Goal: Check status

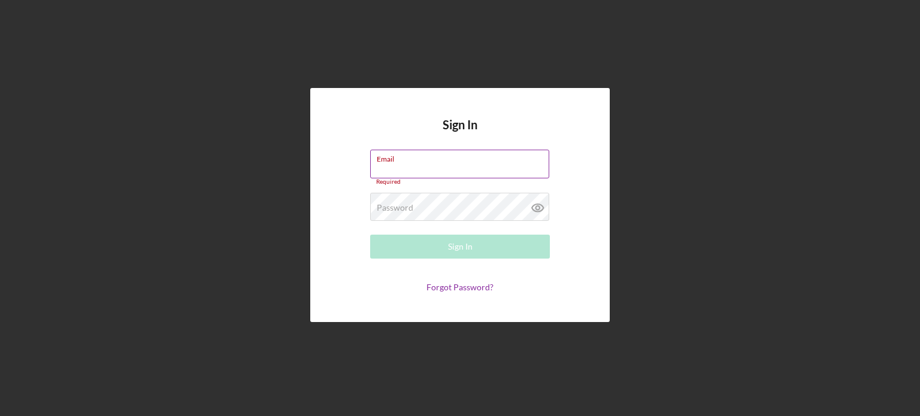
type input "[EMAIL_ADDRESS][DOMAIN_NAME]"
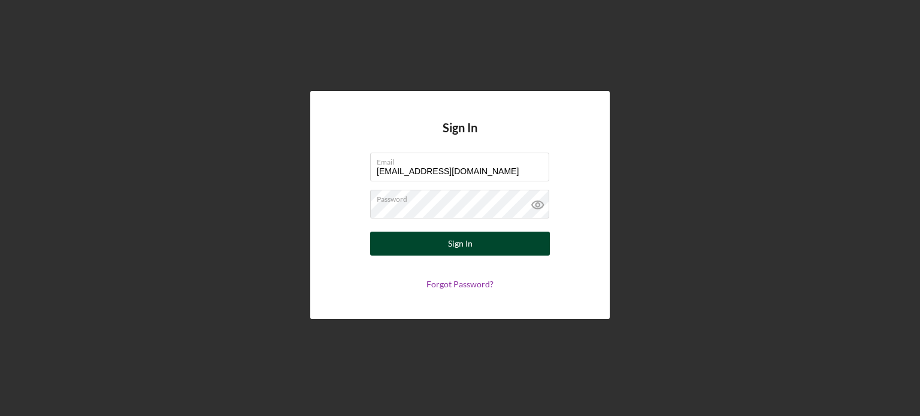
click at [460, 236] on div "Sign In" at bounding box center [460, 244] width 25 height 24
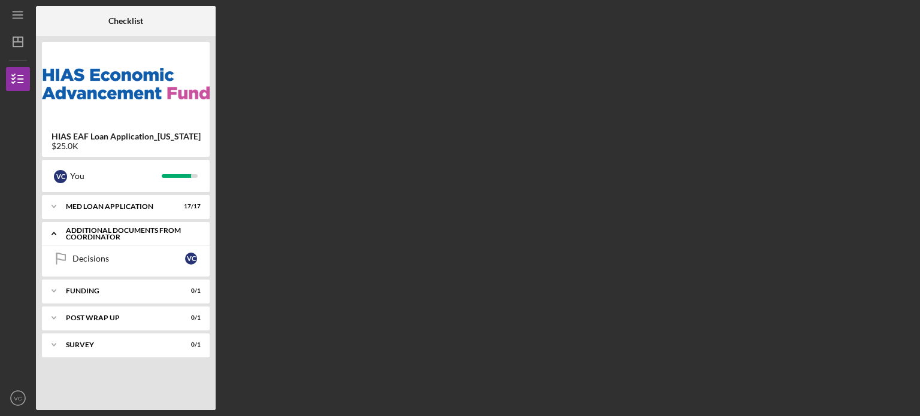
click at [58, 233] on icon "Icon/Expander" at bounding box center [54, 234] width 24 height 24
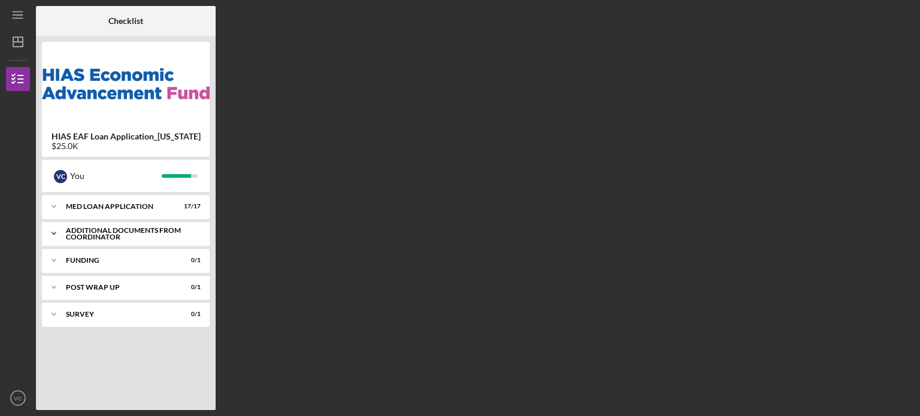
click at [58, 233] on icon "Icon/Expander" at bounding box center [54, 234] width 24 height 24
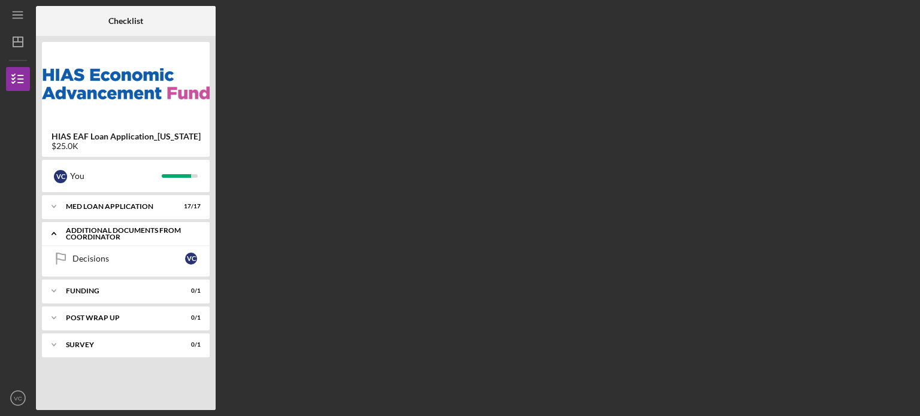
click at [199, 234] on div "Additional Documents from Coordinator" at bounding box center [133, 234] width 135 height 14
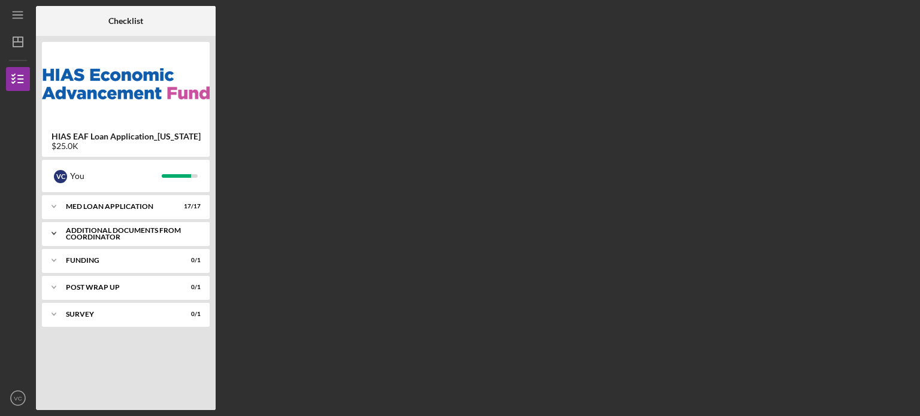
click at [199, 234] on div "Additional Documents from Coordinator" at bounding box center [133, 234] width 135 height 14
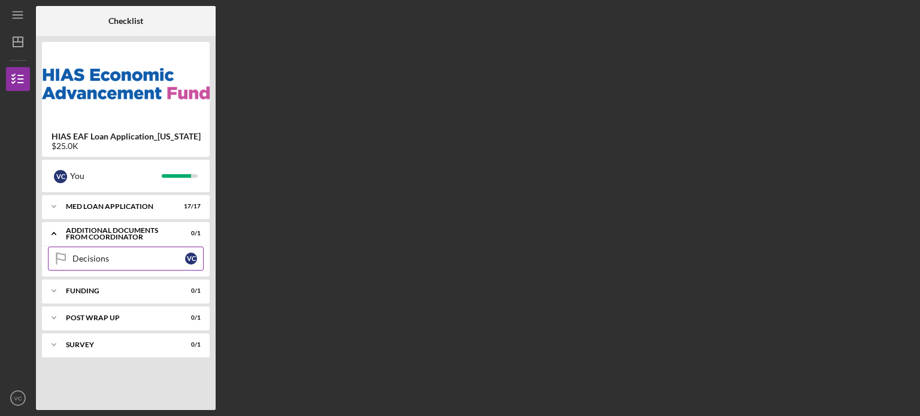
click at [167, 253] on link "Decisions Decisions V C" at bounding box center [126, 259] width 156 height 24
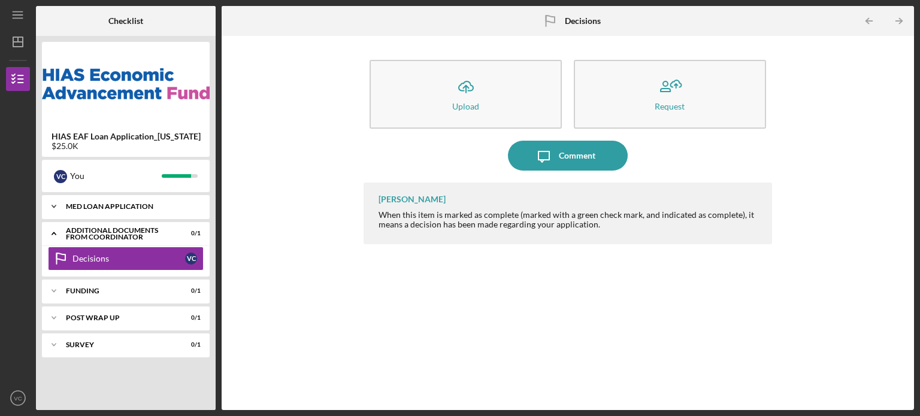
click at [53, 202] on icon "Icon/Expander" at bounding box center [54, 207] width 24 height 24
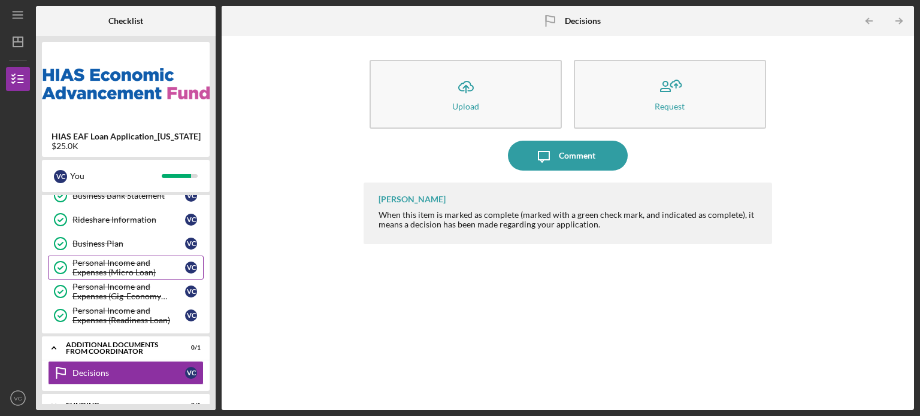
scroll to position [359, 0]
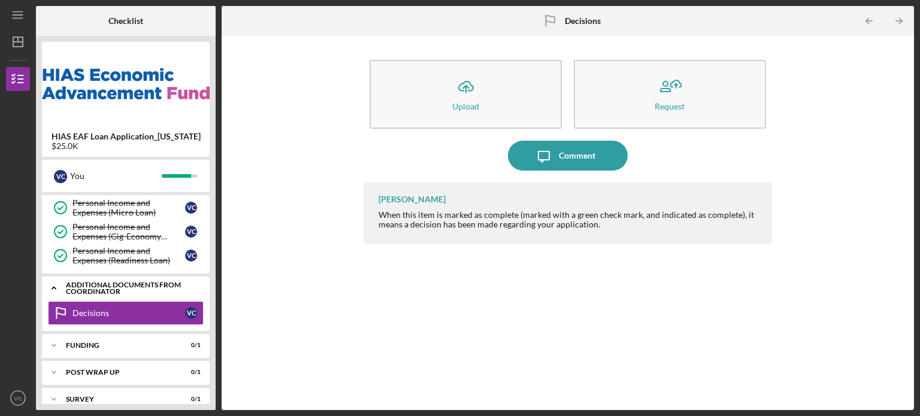
click at [53, 282] on icon "Icon/Expander" at bounding box center [54, 288] width 24 height 24
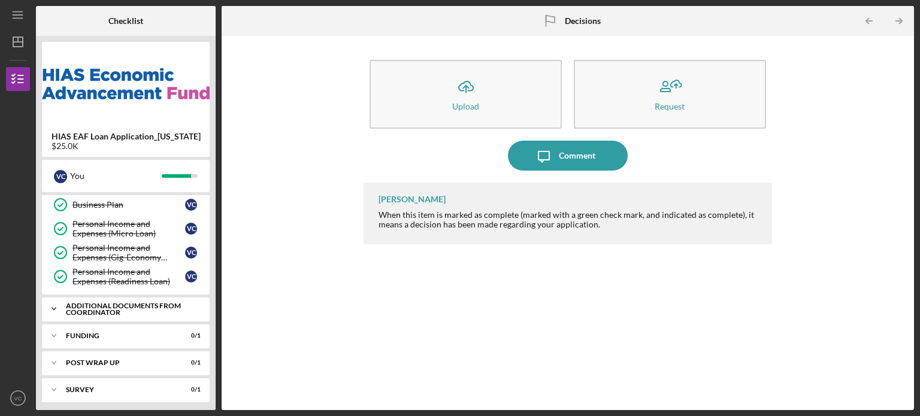
click at [52, 301] on icon "Icon/Expander" at bounding box center [54, 309] width 24 height 24
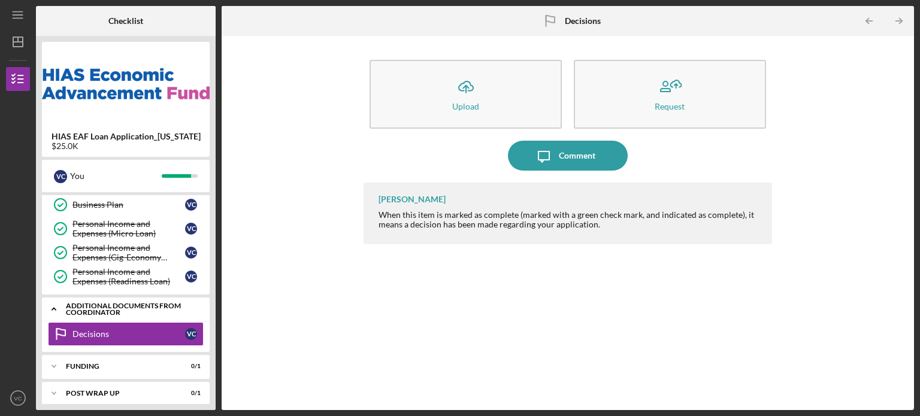
scroll to position [368, 0]
